Goal: Task Accomplishment & Management: Manage account settings

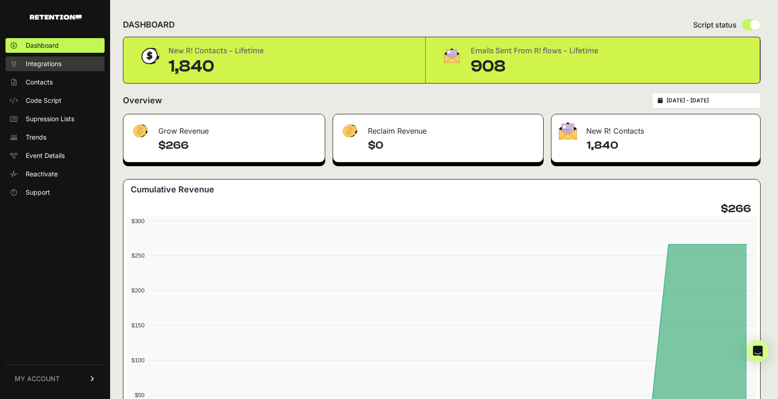
click at [51, 64] on span "Integrations" at bounding box center [44, 63] width 36 height 9
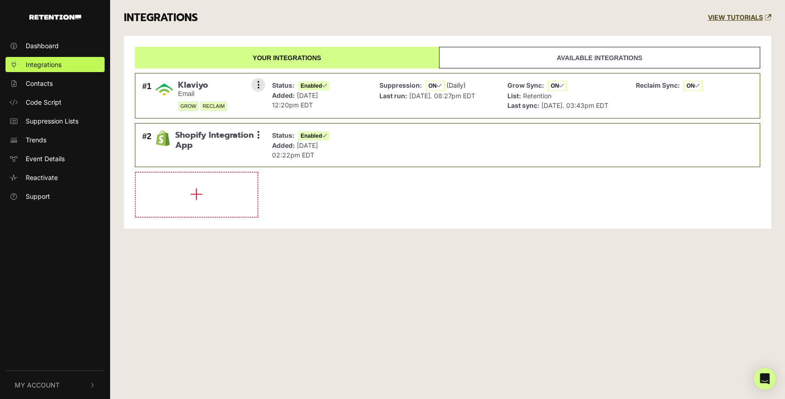
click at [599, 93] on p "List: Retention" at bounding box center [557, 96] width 101 height 10
click at [567, 59] on link "Available integrations" at bounding box center [599, 58] width 321 height 22
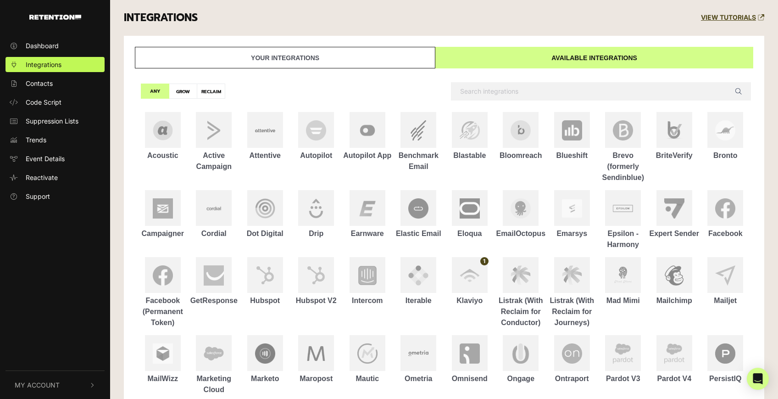
click at [357, 51] on link "Your integrations" at bounding box center [285, 58] width 300 height 22
